Goal: Task Accomplishment & Management: Manage account settings

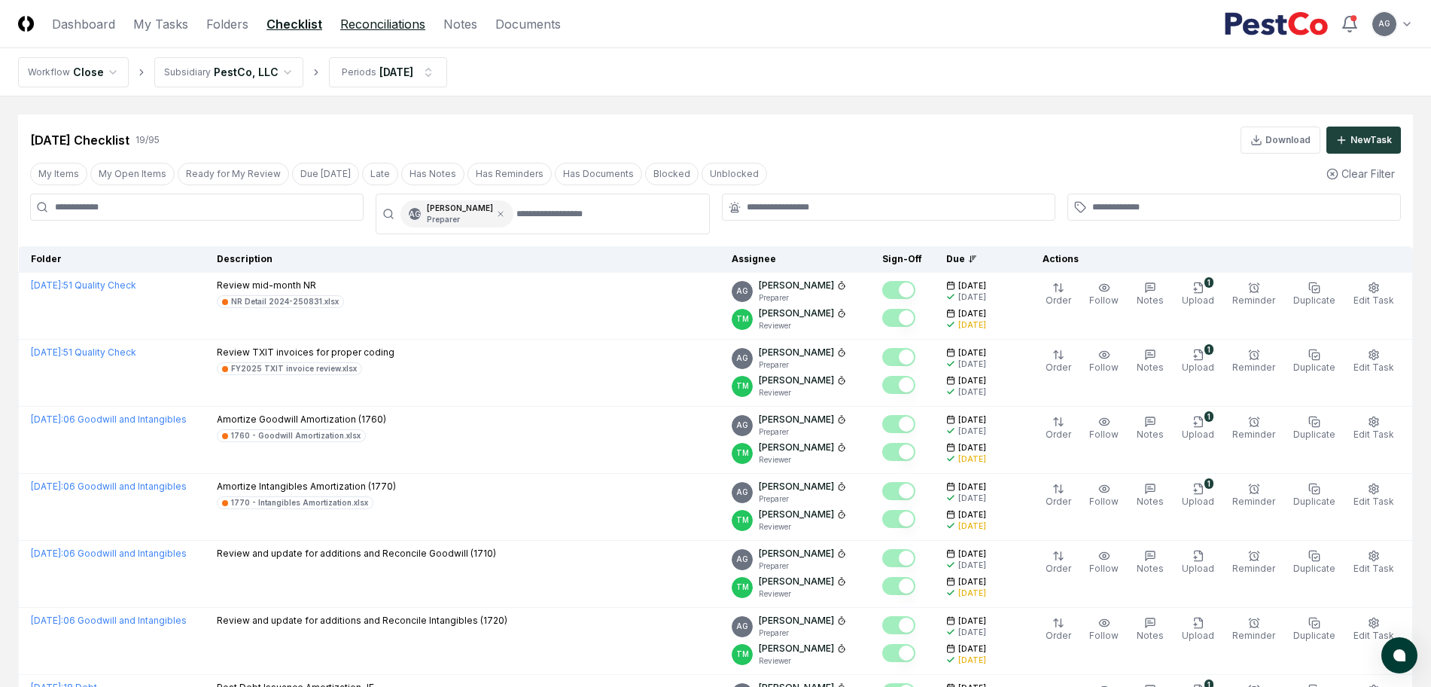
click at [378, 24] on link "Reconciliations" at bounding box center [382, 24] width 85 height 18
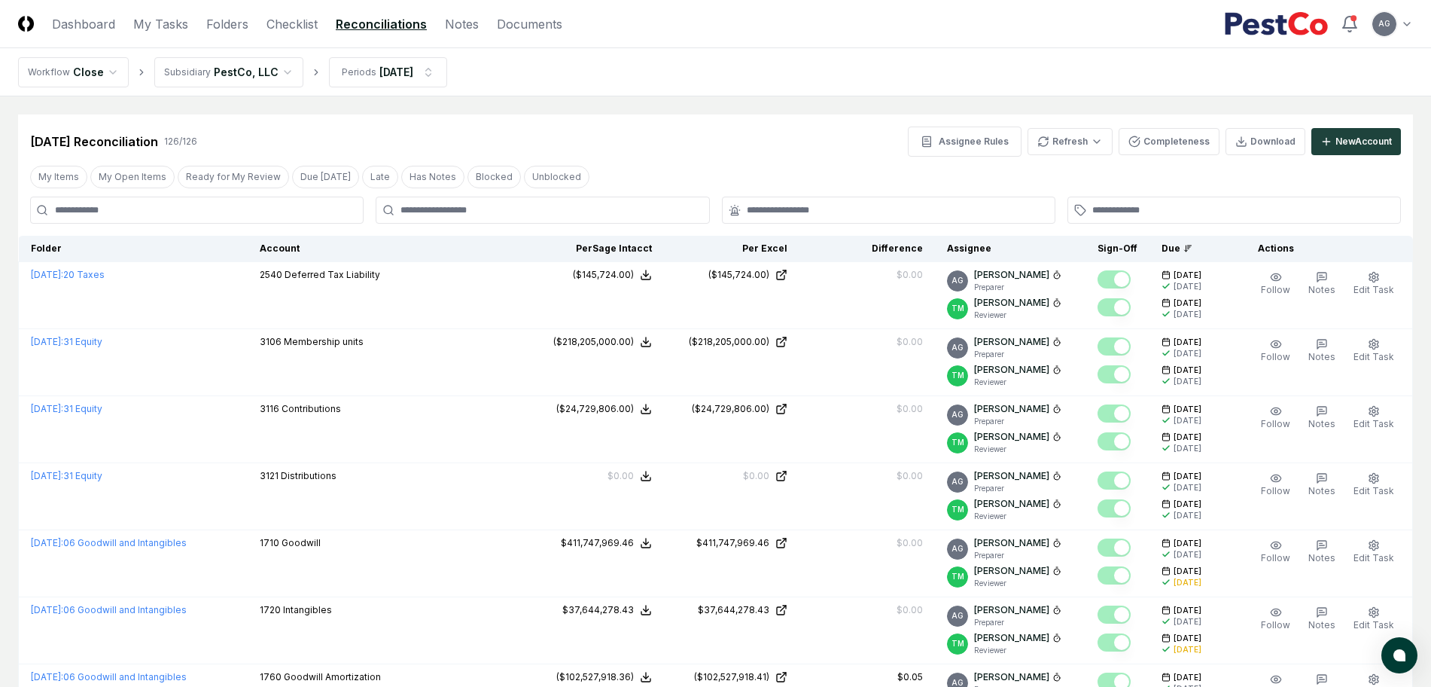
click at [277, 209] on input at bounding box center [196, 209] width 333 height 27
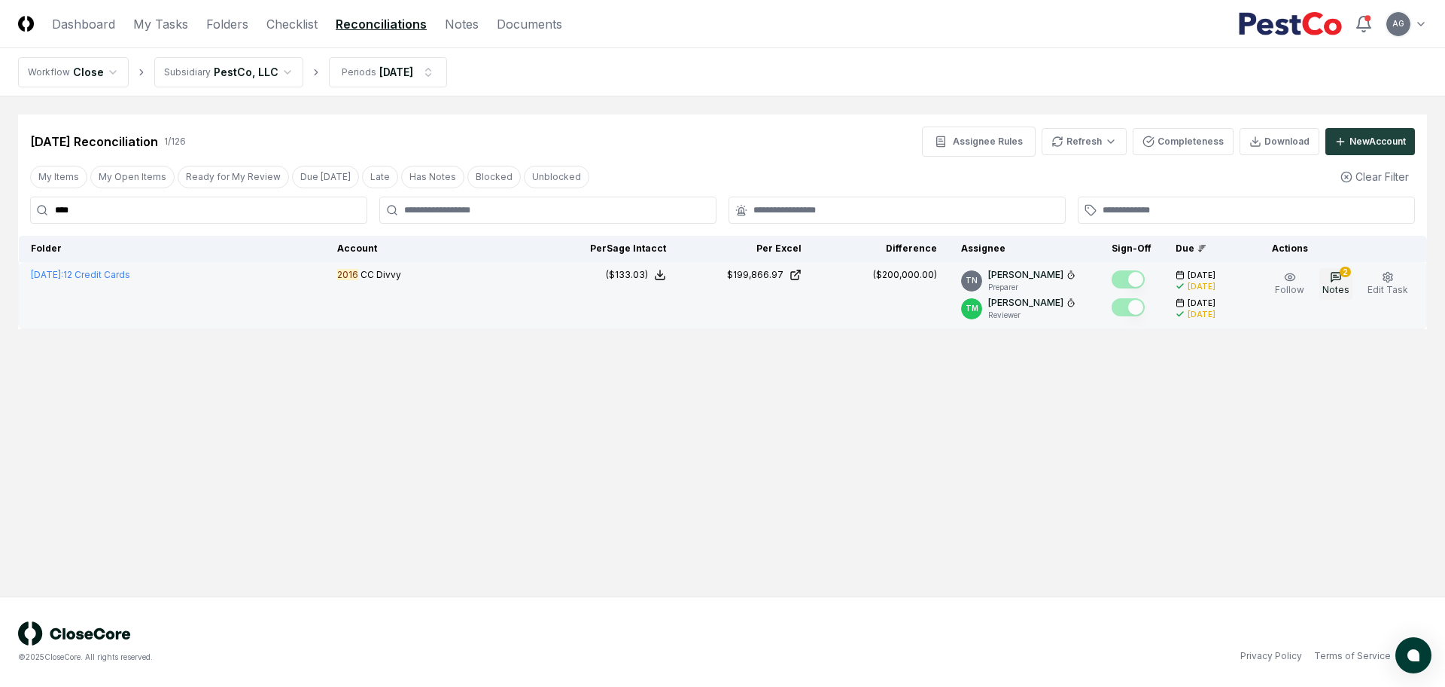
click at [1334, 281] on icon "button" at bounding box center [1336, 277] width 12 height 12
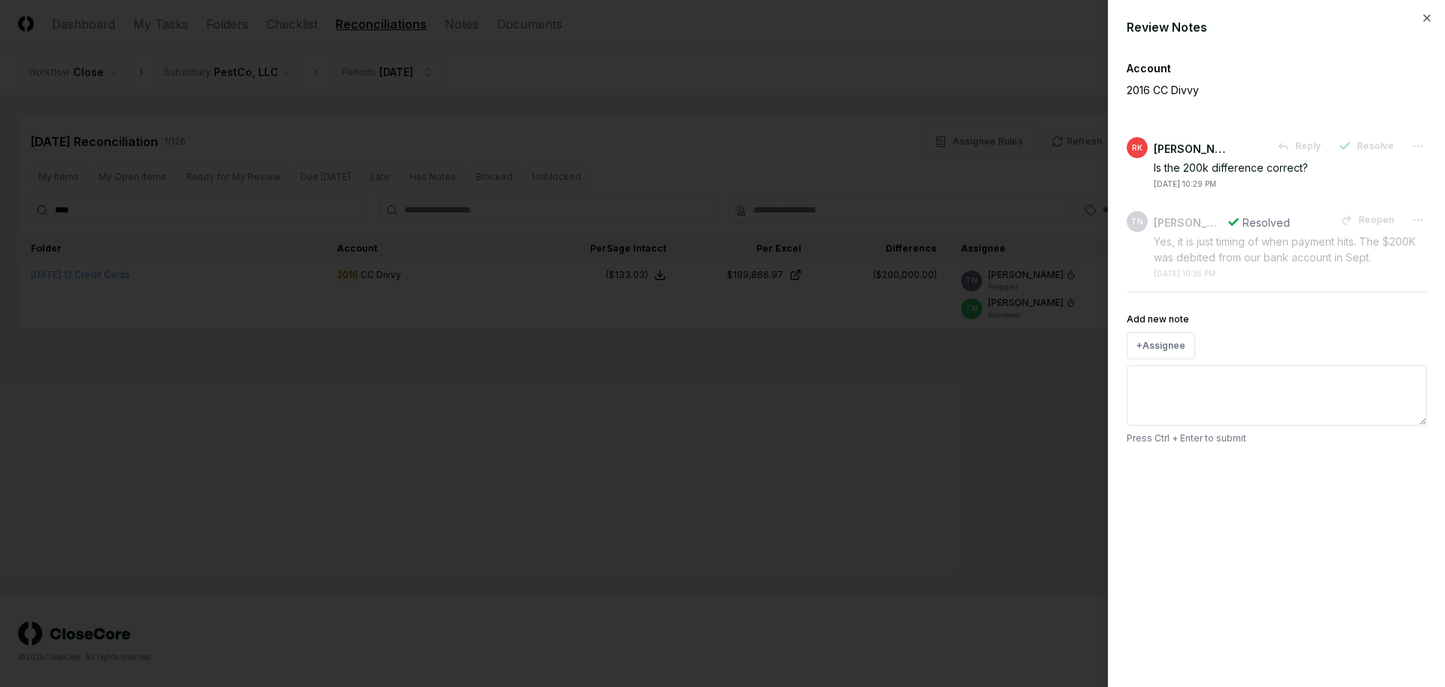
click at [944, 425] on div at bounding box center [722, 343] width 1445 height 687
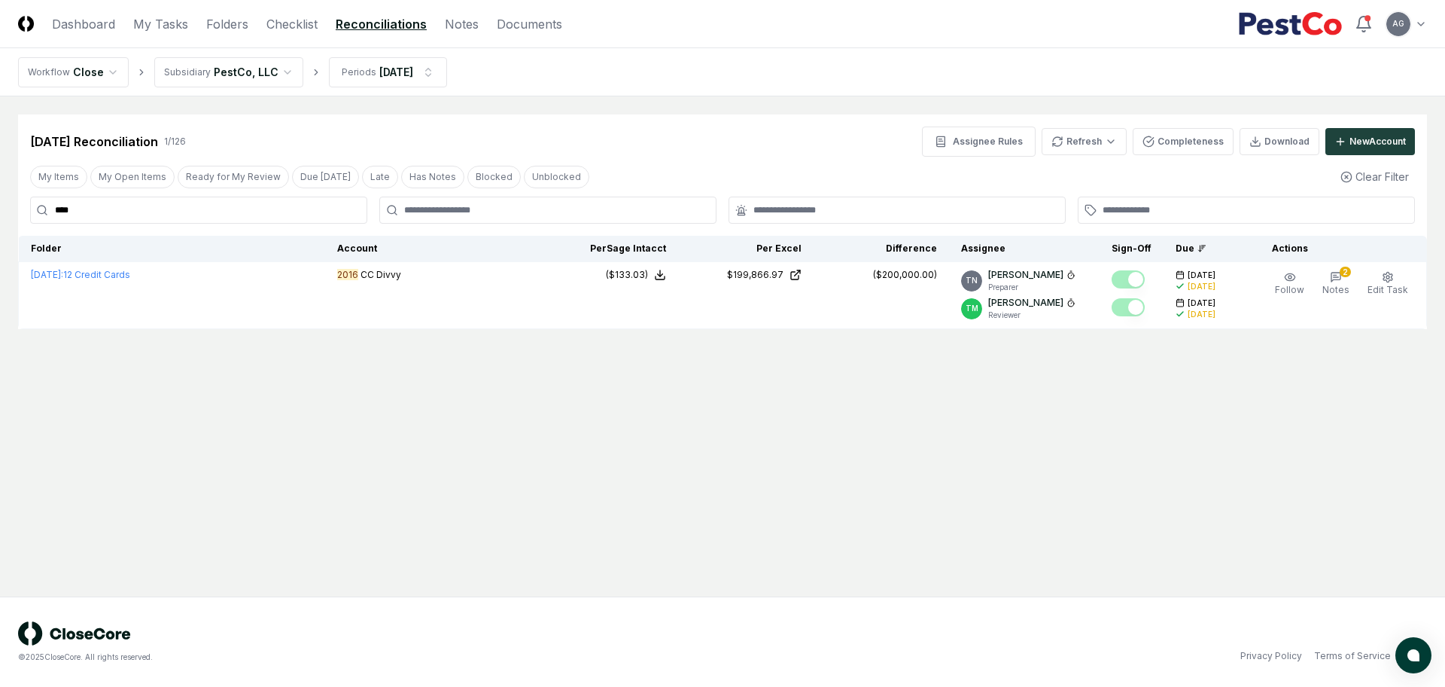
click at [944, 425] on main "Cancel Reassign [DATE] Reconciliation 1 / 126 Assignee Rules Refresh Completene…" at bounding box center [722, 346] width 1445 height 500
drag, startPoint x: 134, startPoint y: 212, endPoint x: 46, endPoint y: 212, distance: 88.1
click at [46, 212] on div "****" at bounding box center [198, 209] width 337 height 27
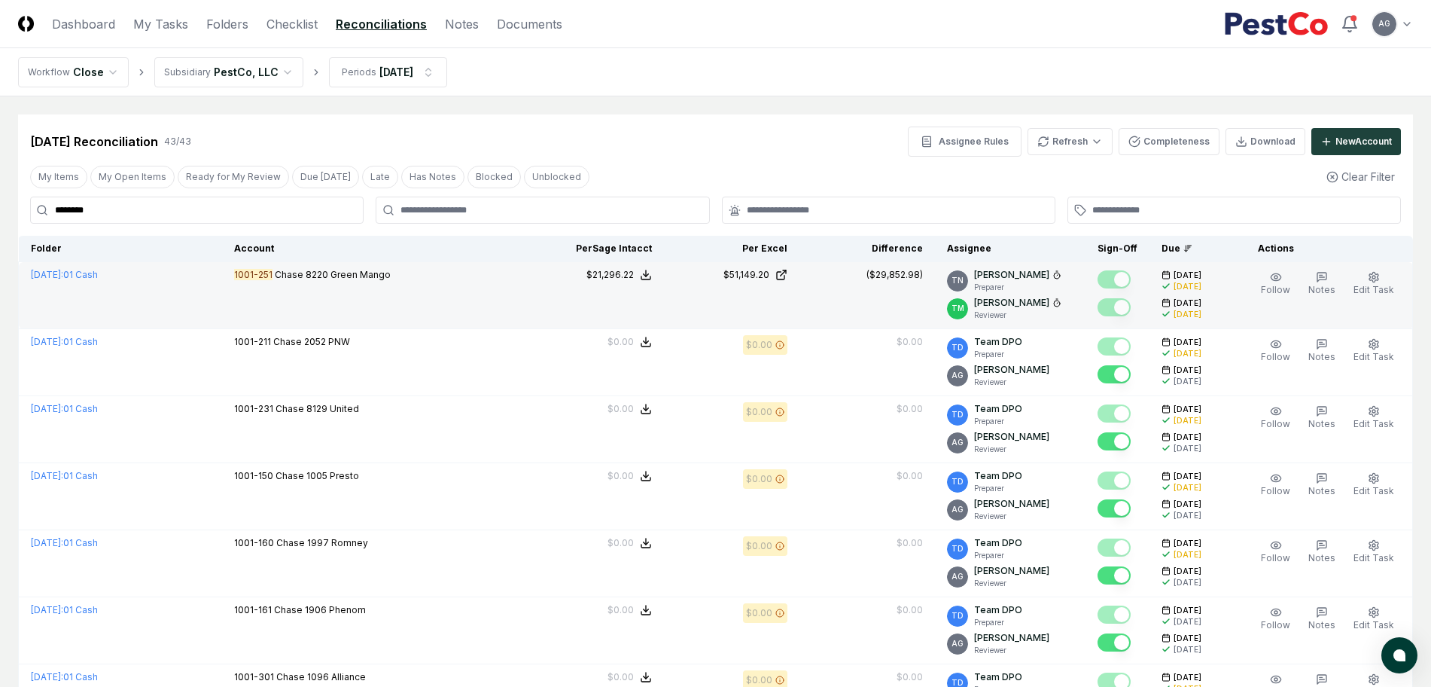
type input "********"
drag, startPoint x: 921, startPoint y: 271, endPoint x: 862, endPoint y: 276, distance: 58.9
click at [862, 276] on td "($29,852.98)" at bounding box center [867, 295] width 136 height 67
click at [882, 299] on td "($29,852.98)" at bounding box center [867, 295] width 136 height 67
click at [1374, 284] on span "Edit Task" at bounding box center [1374, 289] width 41 height 11
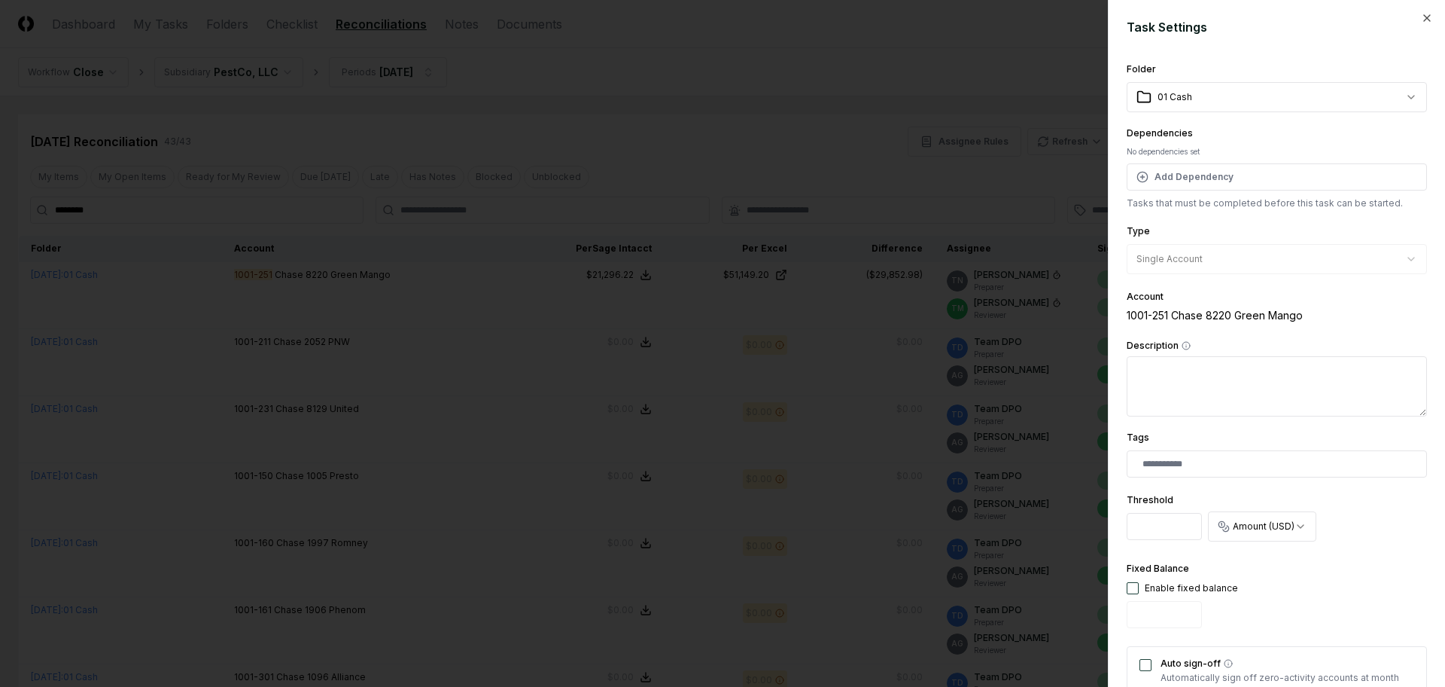
click at [953, 180] on div at bounding box center [722, 343] width 1445 height 687
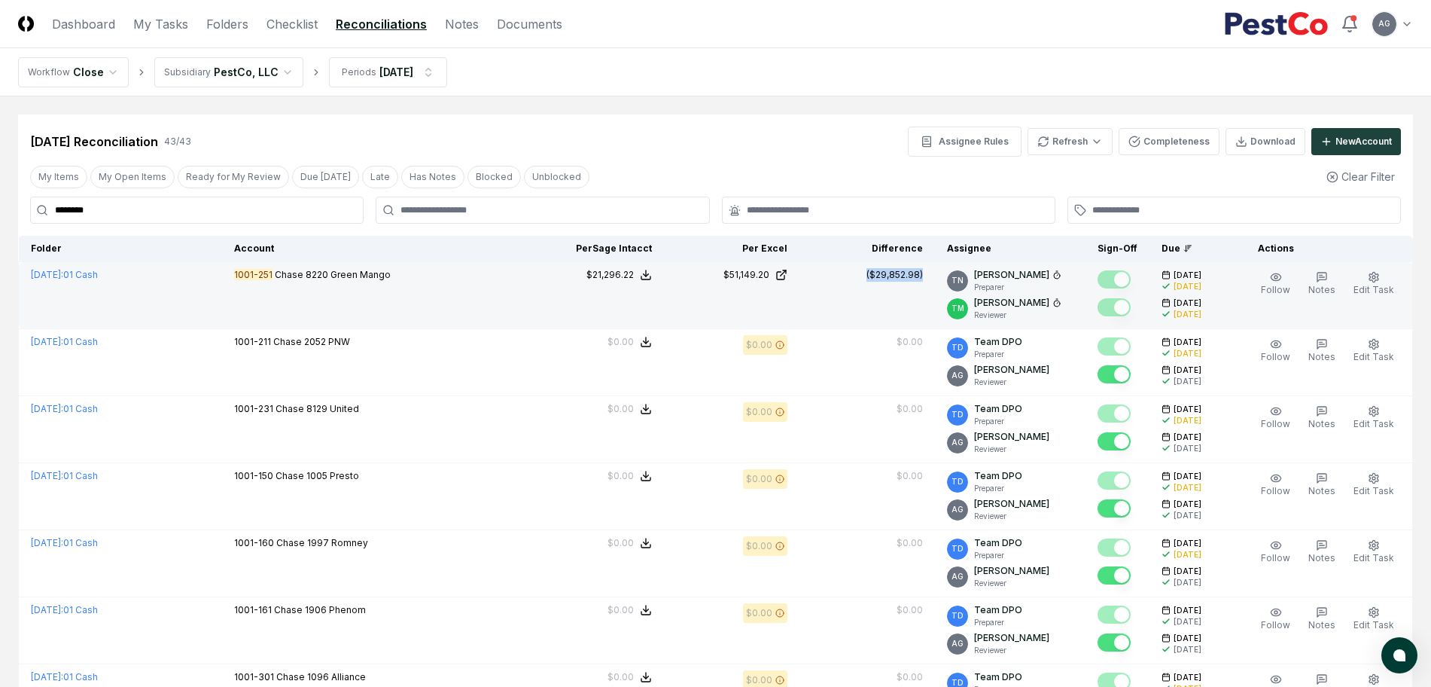
drag, startPoint x: 852, startPoint y: 277, endPoint x: 919, endPoint y: 271, distance: 67.3
click at [919, 271] on td "($29,852.98)" at bounding box center [867, 295] width 136 height 67
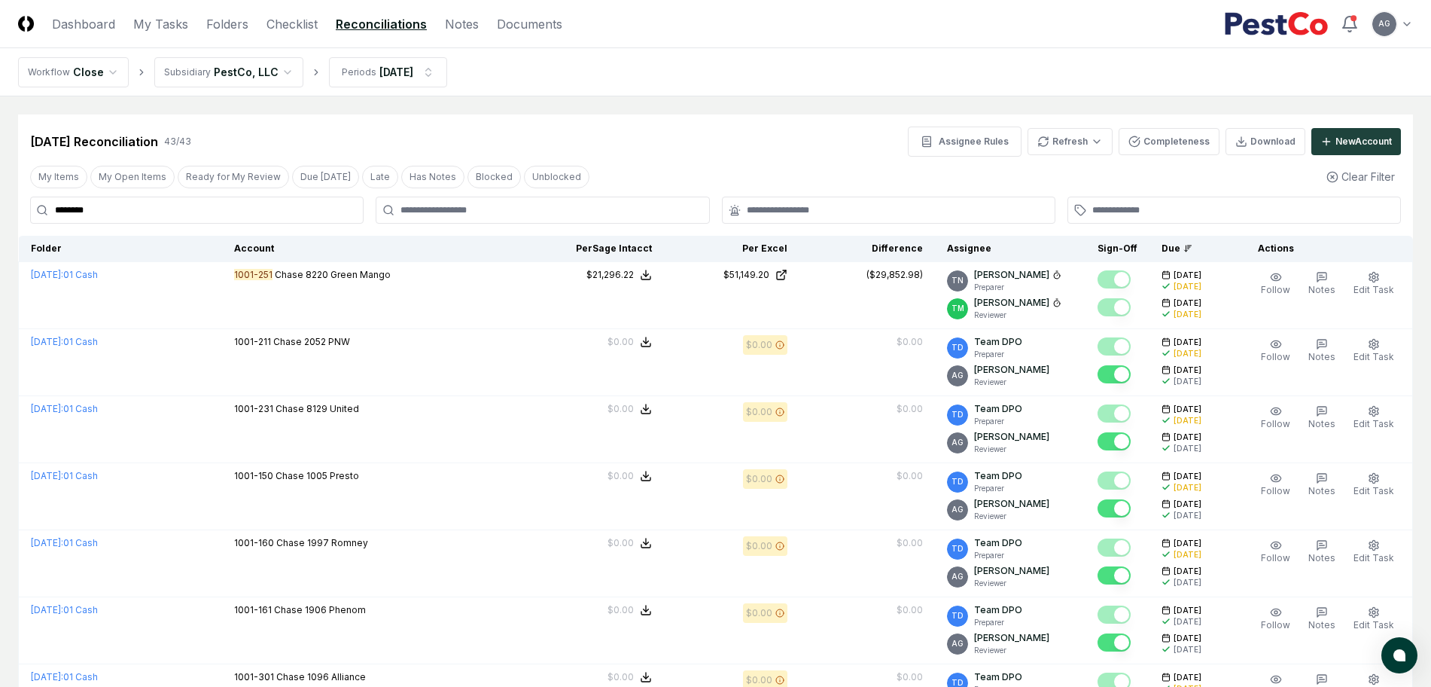
click at [865, 175] on div "My Items My Open Items Ready for My Review Due [DATE] Late Has Notes Blocked Un…" at bounding box center [715, 177] width 1395 height 28
